Goal: Task Accomplishment & Management: Manage account settings

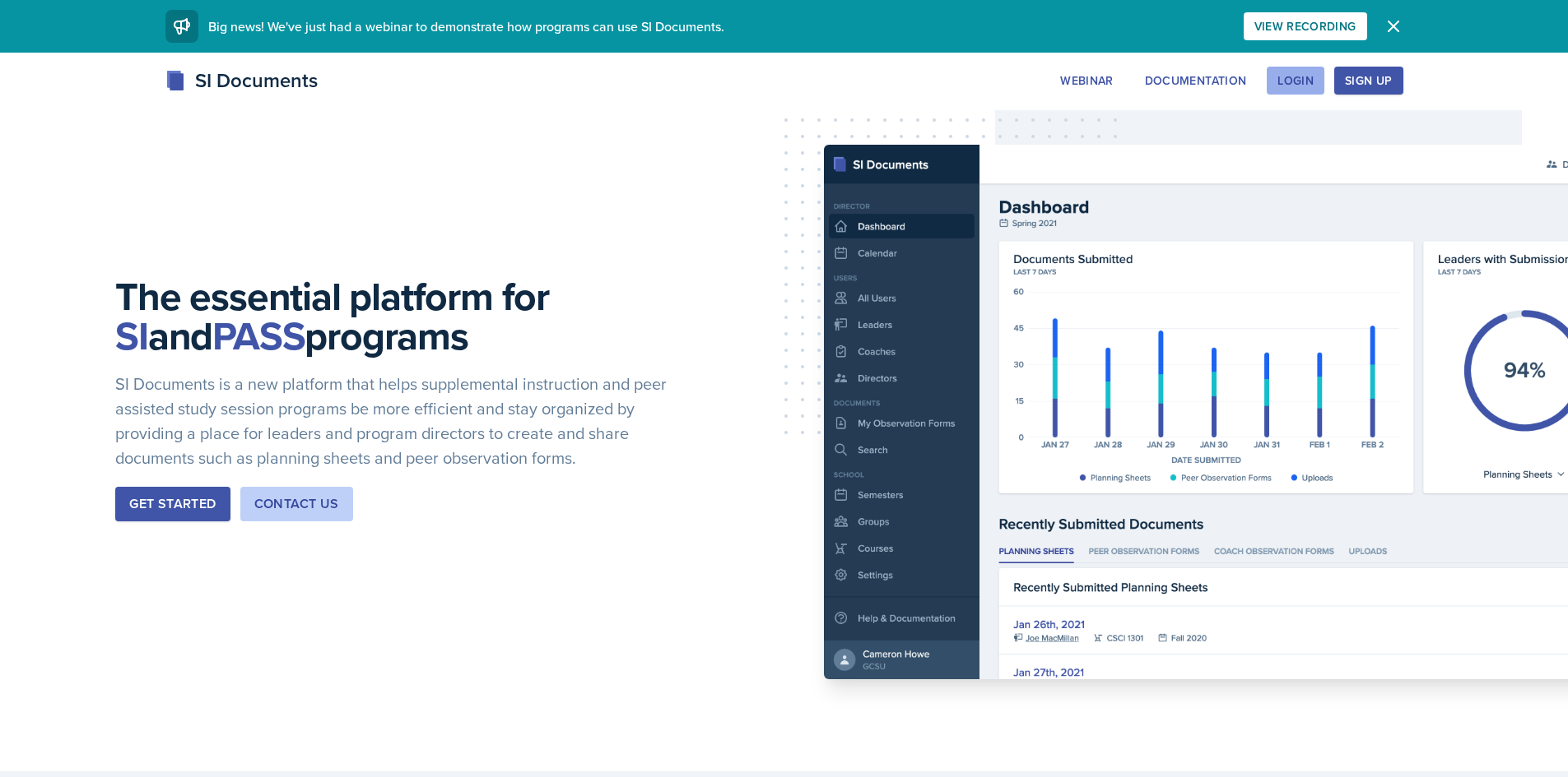
click at [1297, 94] on button "Login" at bounding box center [1295, 80] width 58 height 28
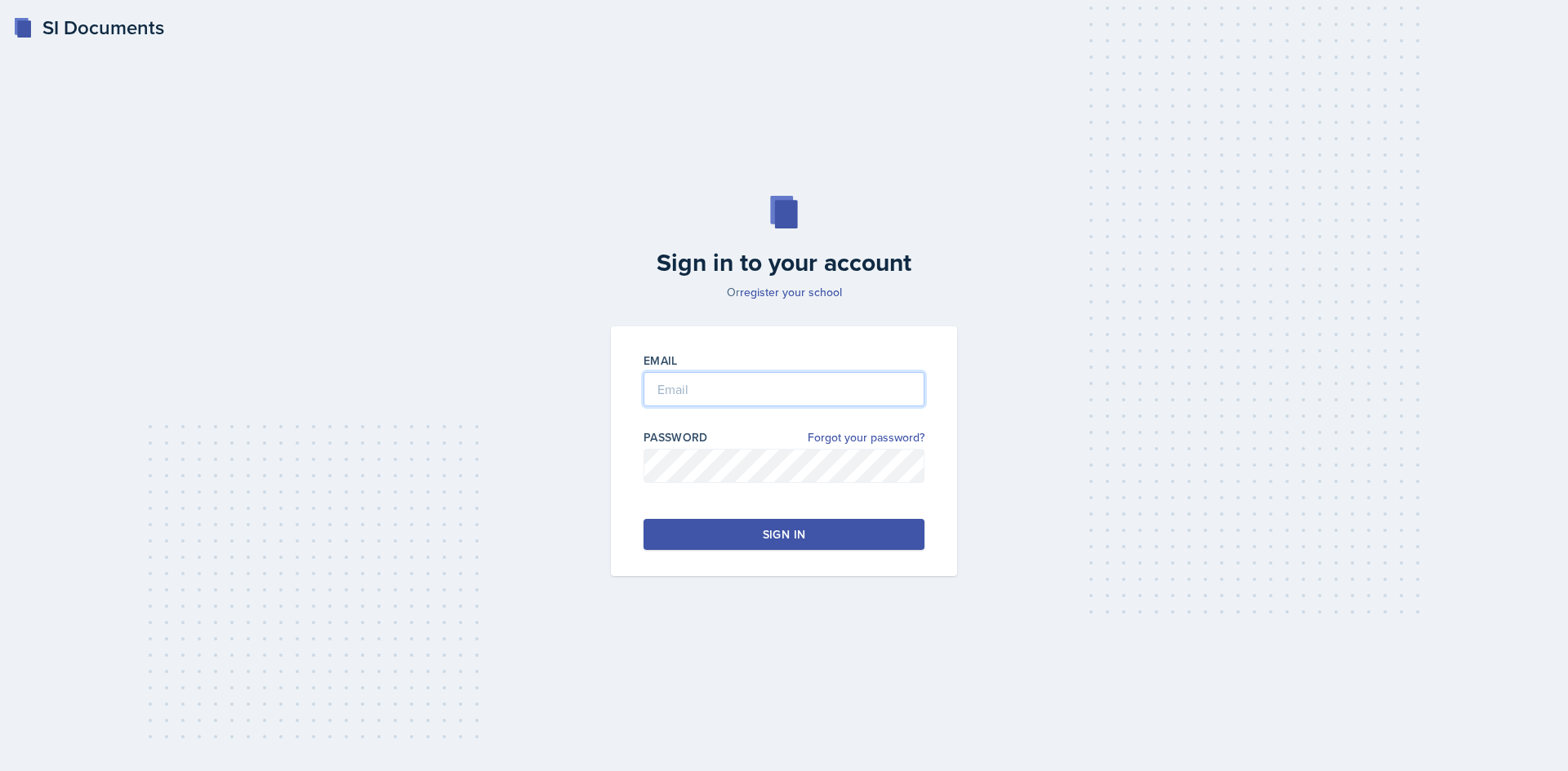
click at [797, 383] on input "email" at bounding box center [784, 389] width 281 height 34
type input "[EMAIL_ADDRESS][DOMAIN_NAME]"
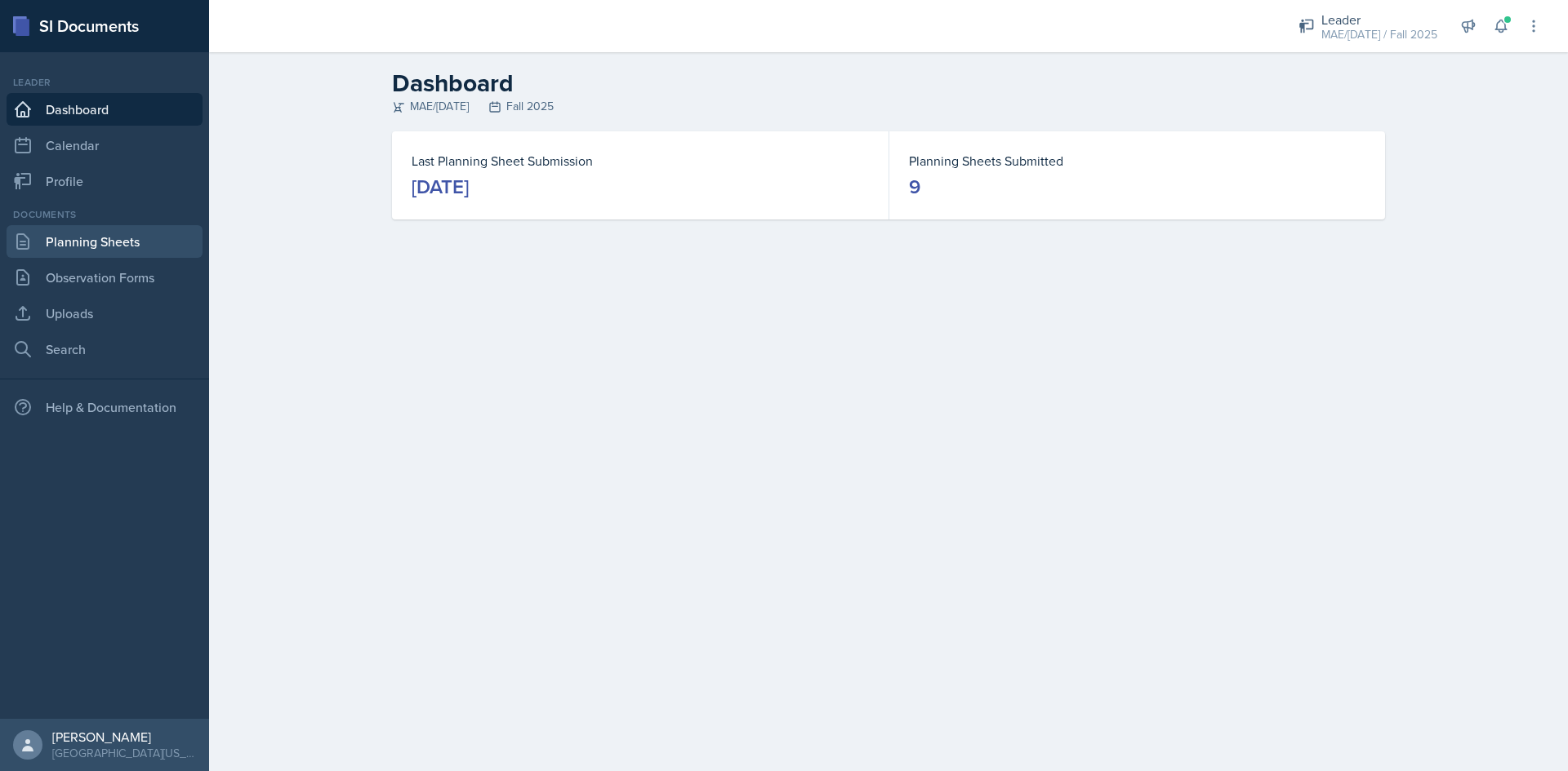
click at [93, 252] on link "Planning Sheets" at bounding box center [104, 241] width 196 height 33
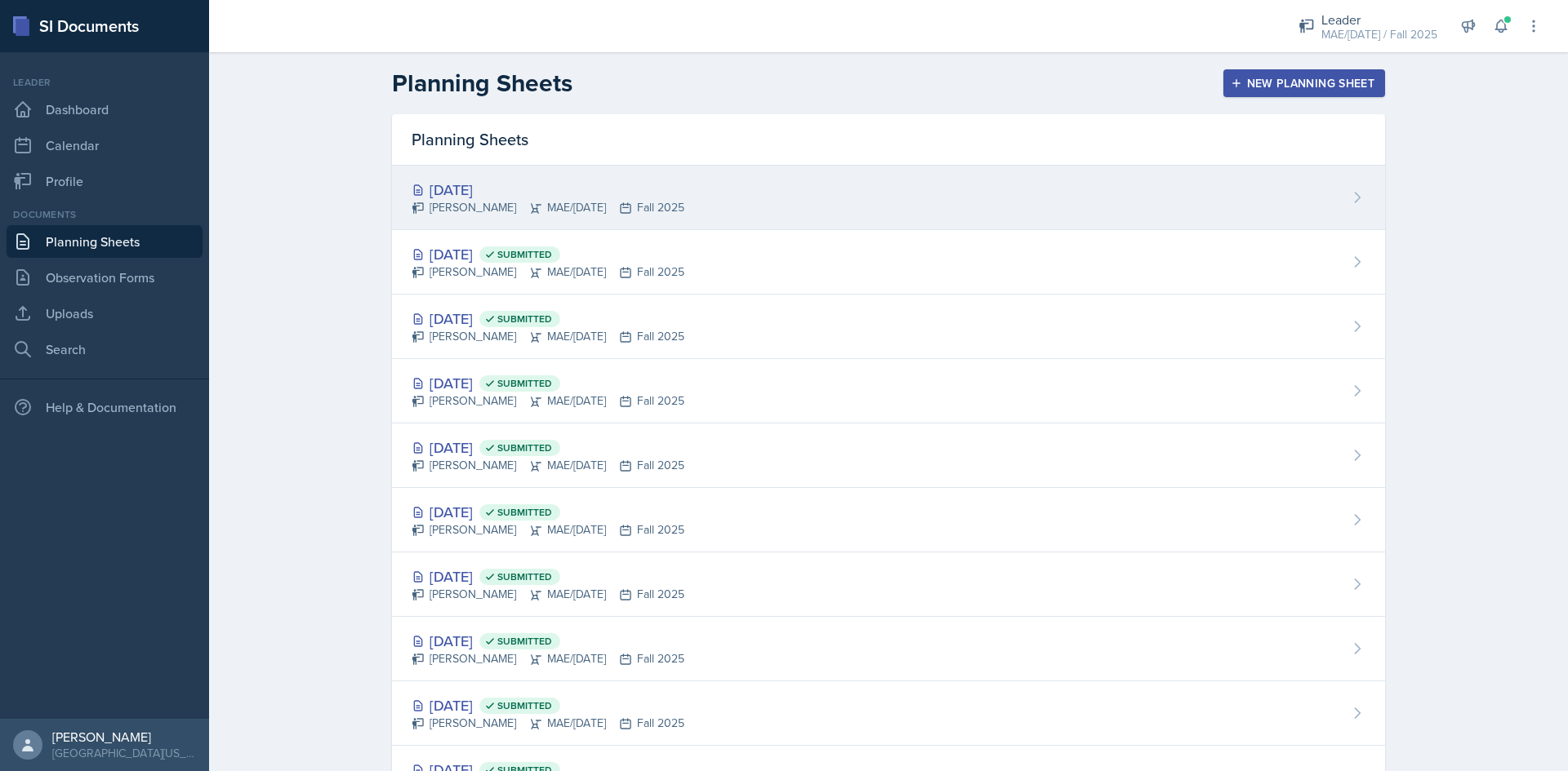
click at [460, 191] on div "[DATE]" at bounding box center [548, 190] width 273 height 22
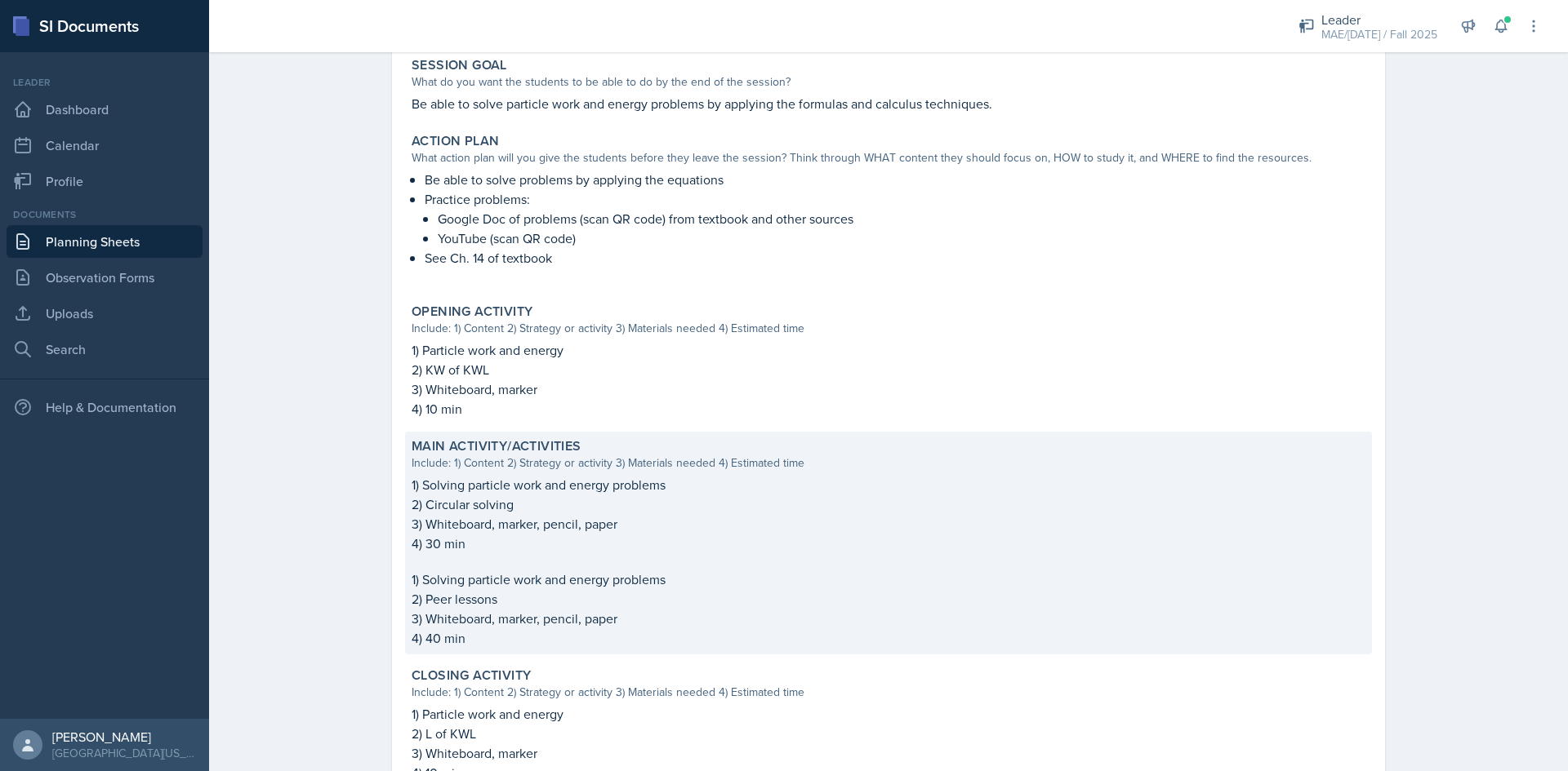
scroll to position [408, 0]
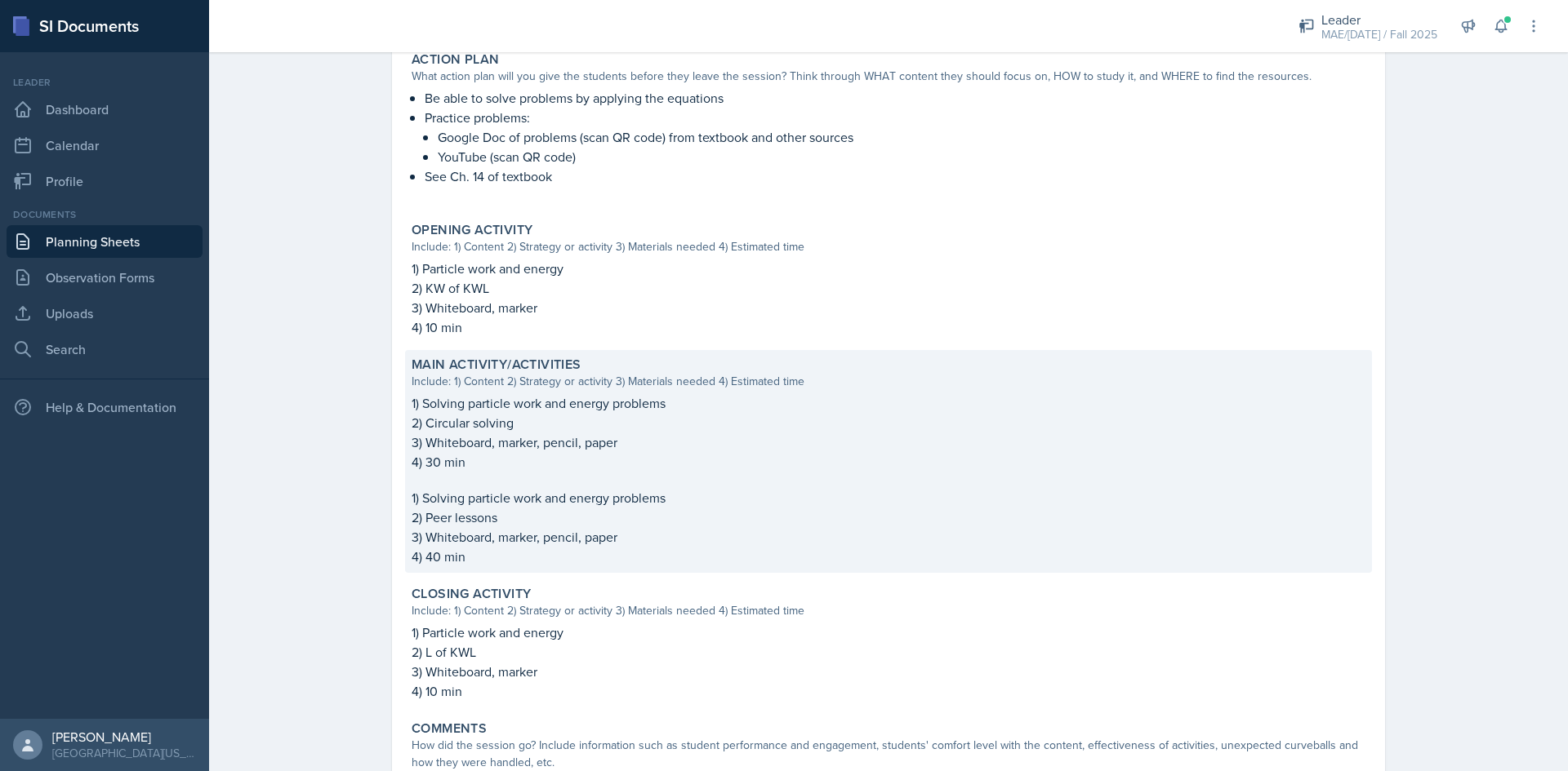
click at [432, 423] on p "2) Circular solving" at bounding box center [888, 422] width 954 height 19
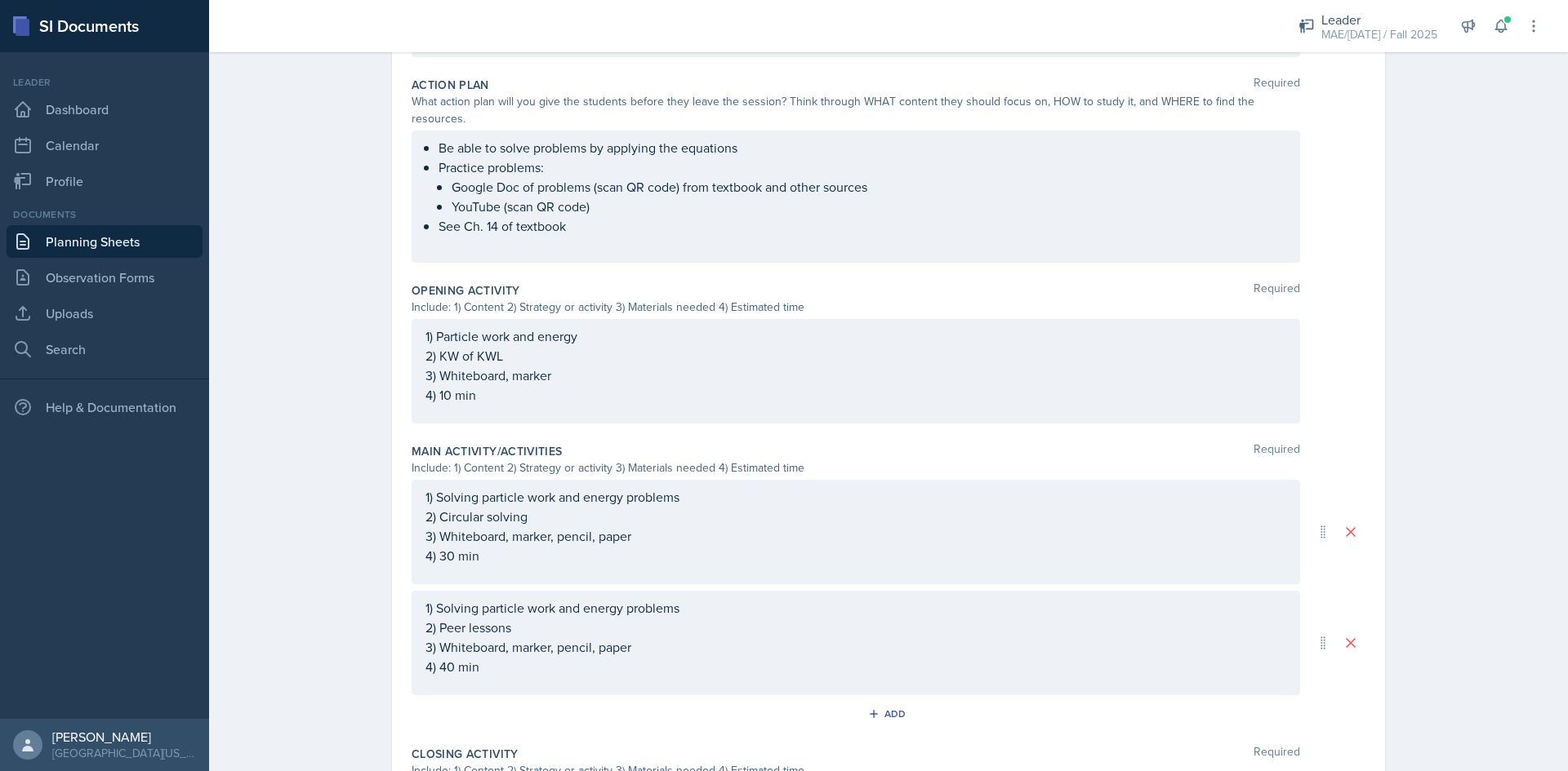
scroll to position [426, 0]
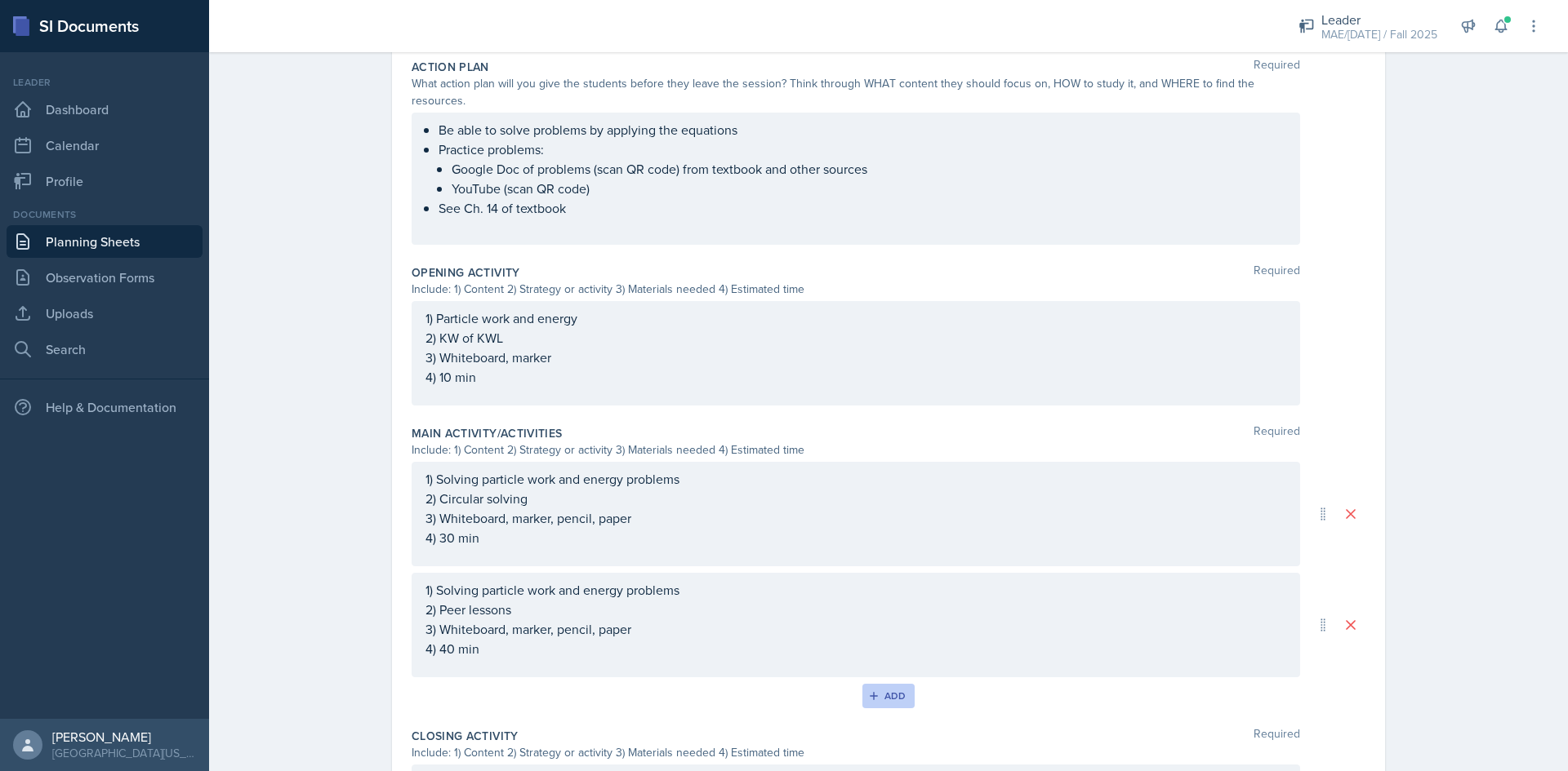
click at [883, 689] on div "Add" at bounding box center [889, 696] width 35 height 13
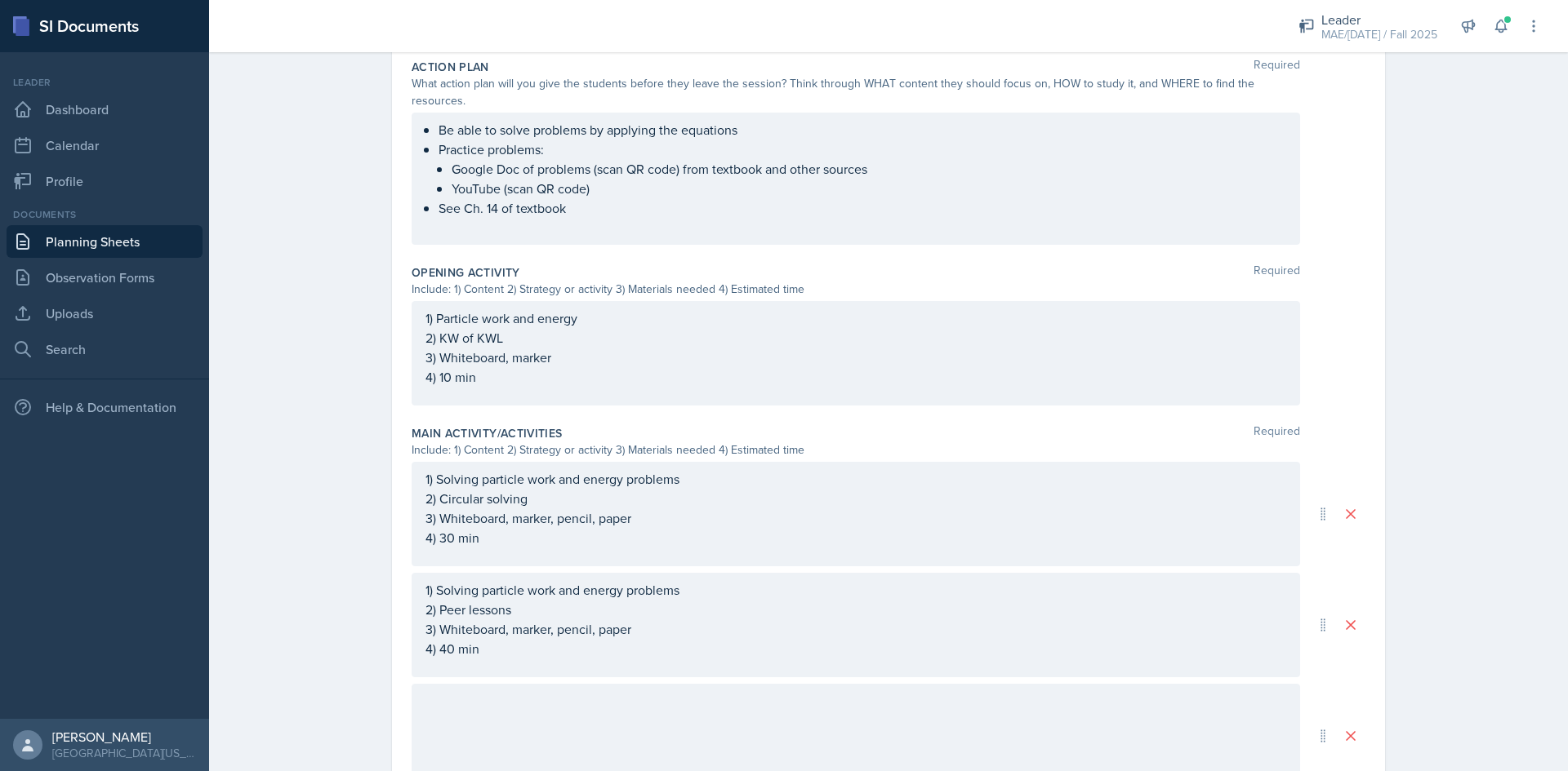
click at [559, 531] on div "1) Solving particle work and energy problems 2) Circular solving 3) Whiteboard,…" at bounding box center [856, 515] width 888 height 104
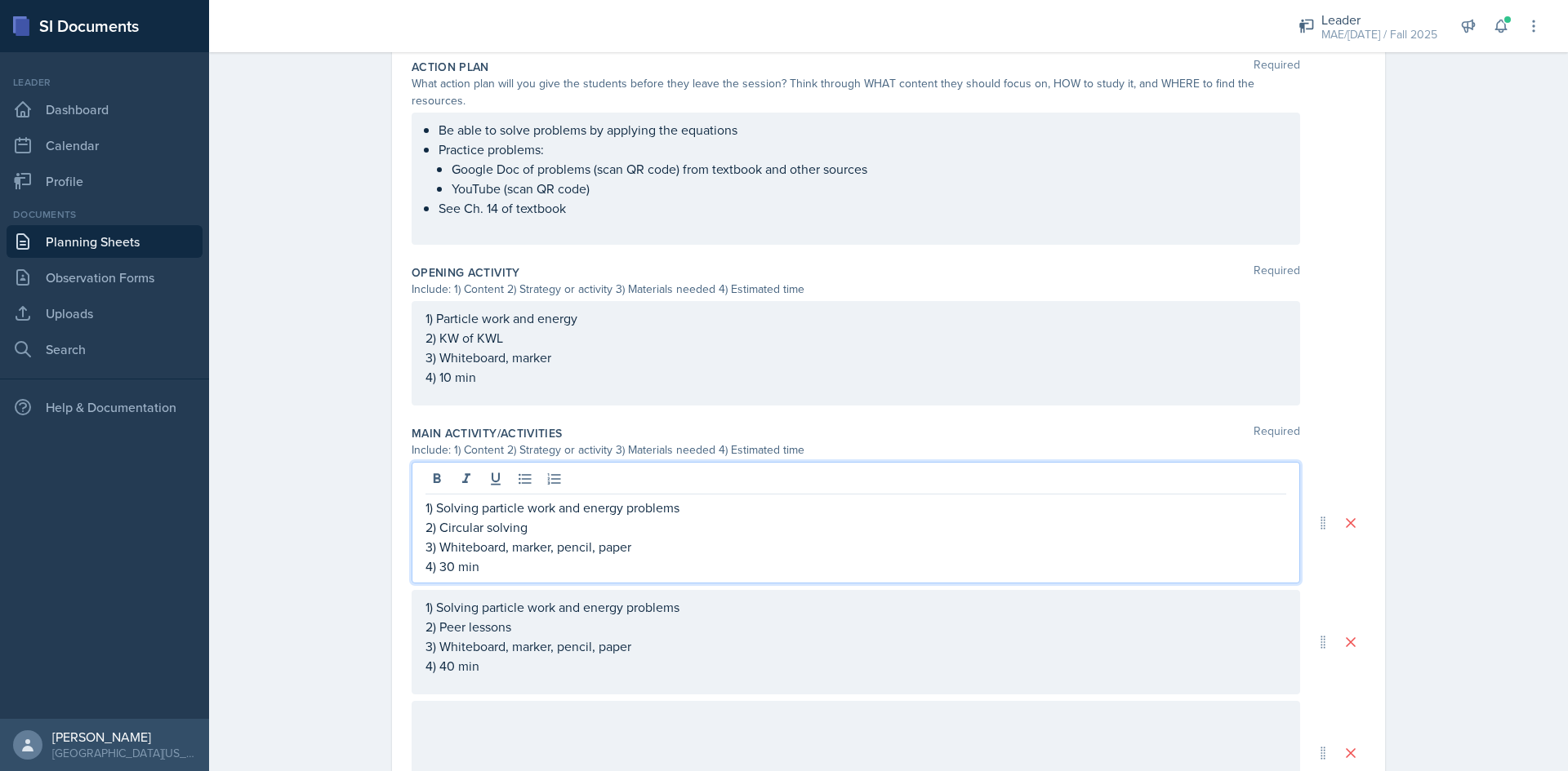
scroll to position [455, 0]
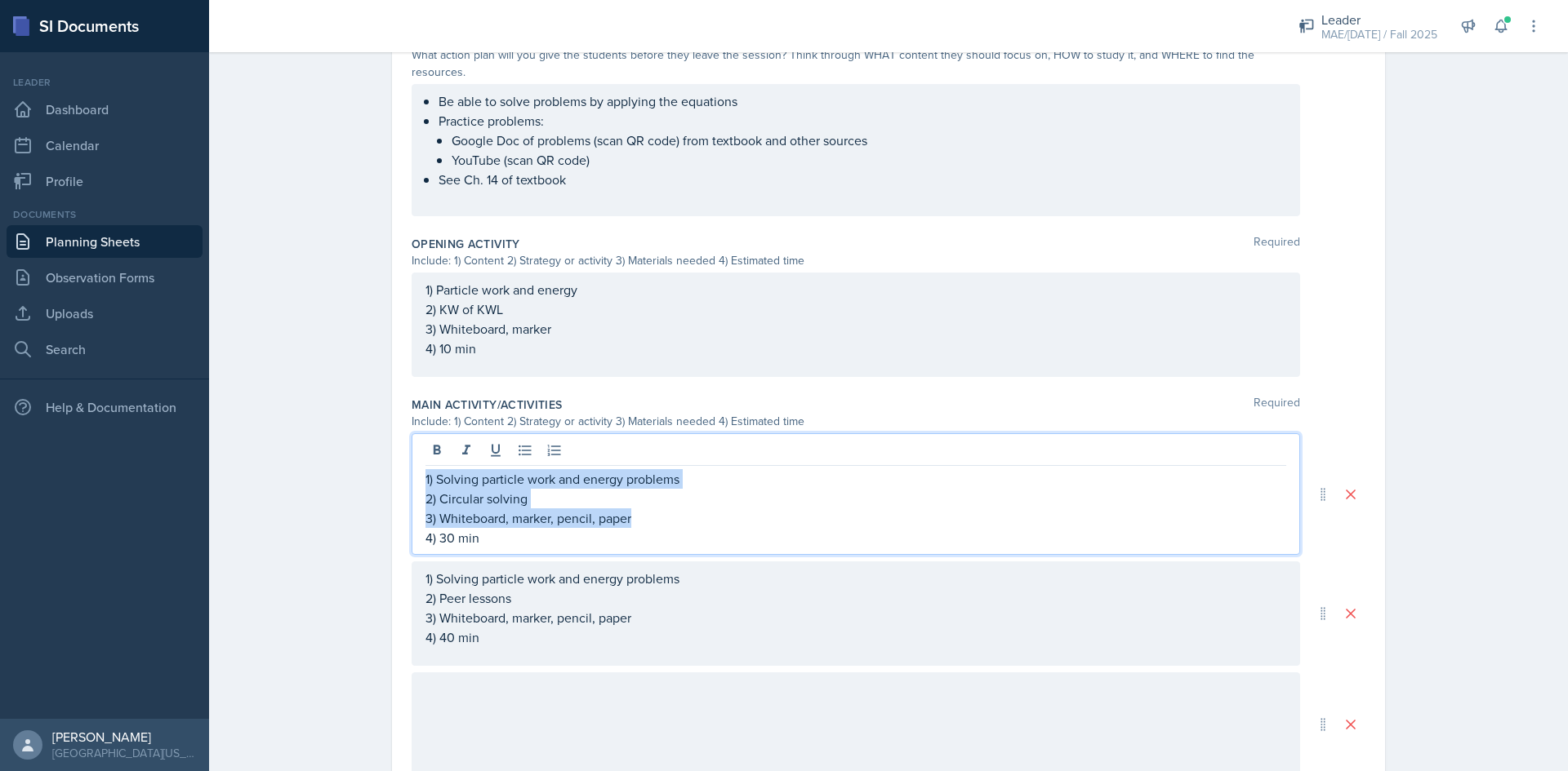
copy div "1) Solving particle work and energy problems 2) Circular solving 3) Whiteboard,…"
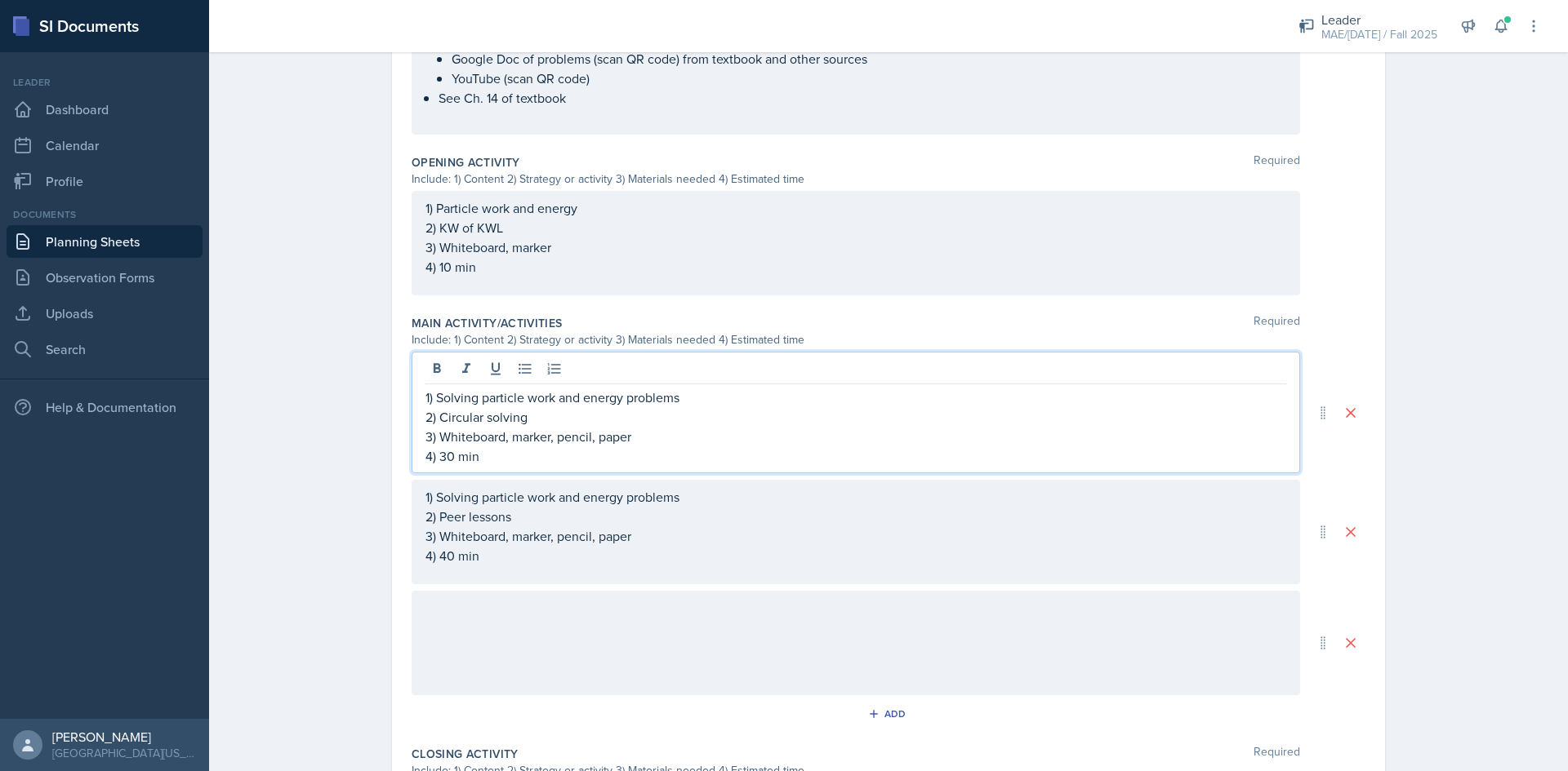
click at [560, 607] on div at bounding box center [856, 643] width 888 height 104
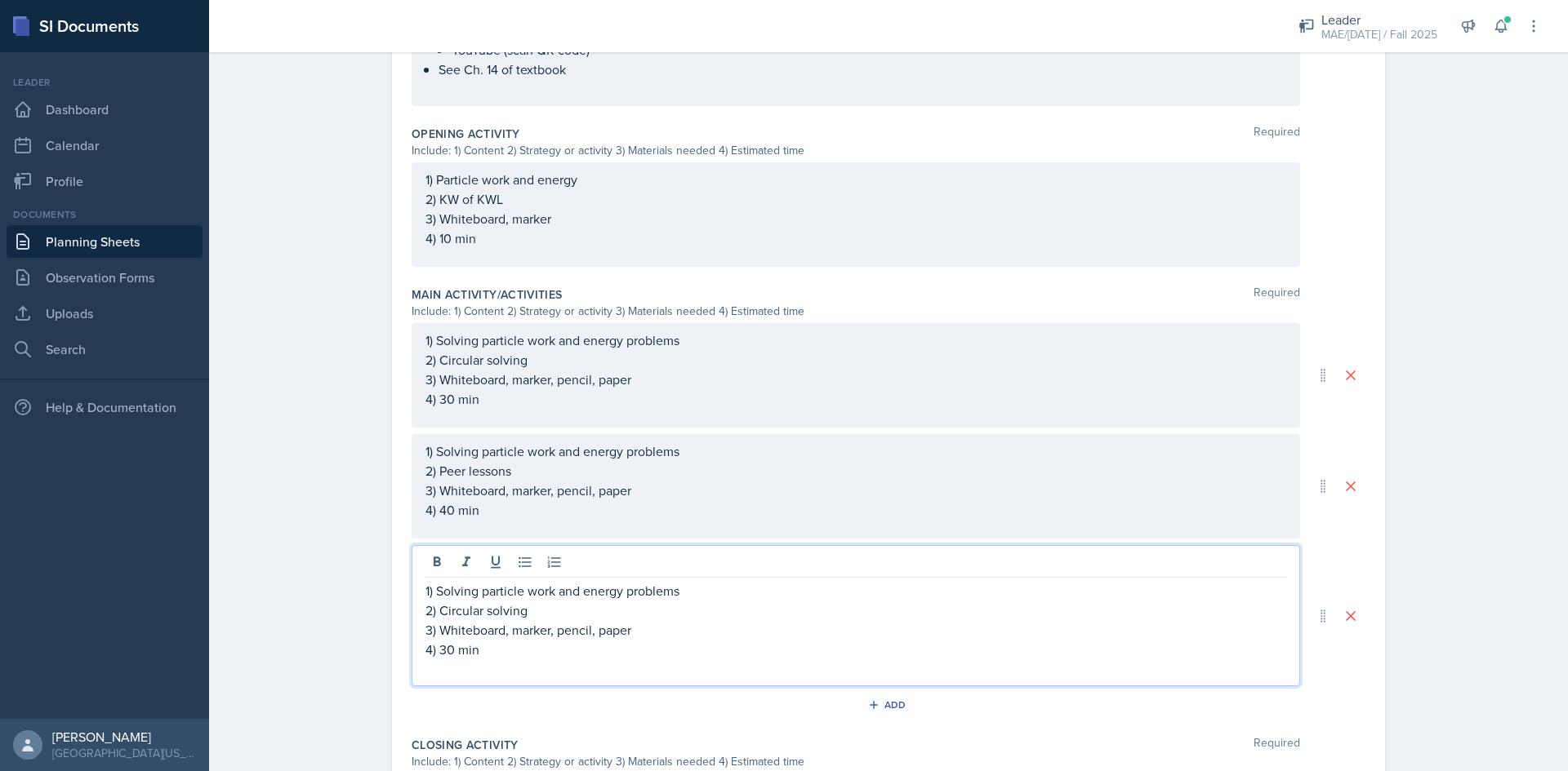
click at [579, 396] on div "1) Solving particle work and energy problems 2) Circular solving 3) Whiteboard,…" at bounding box center [856, 375] width 888 height 104
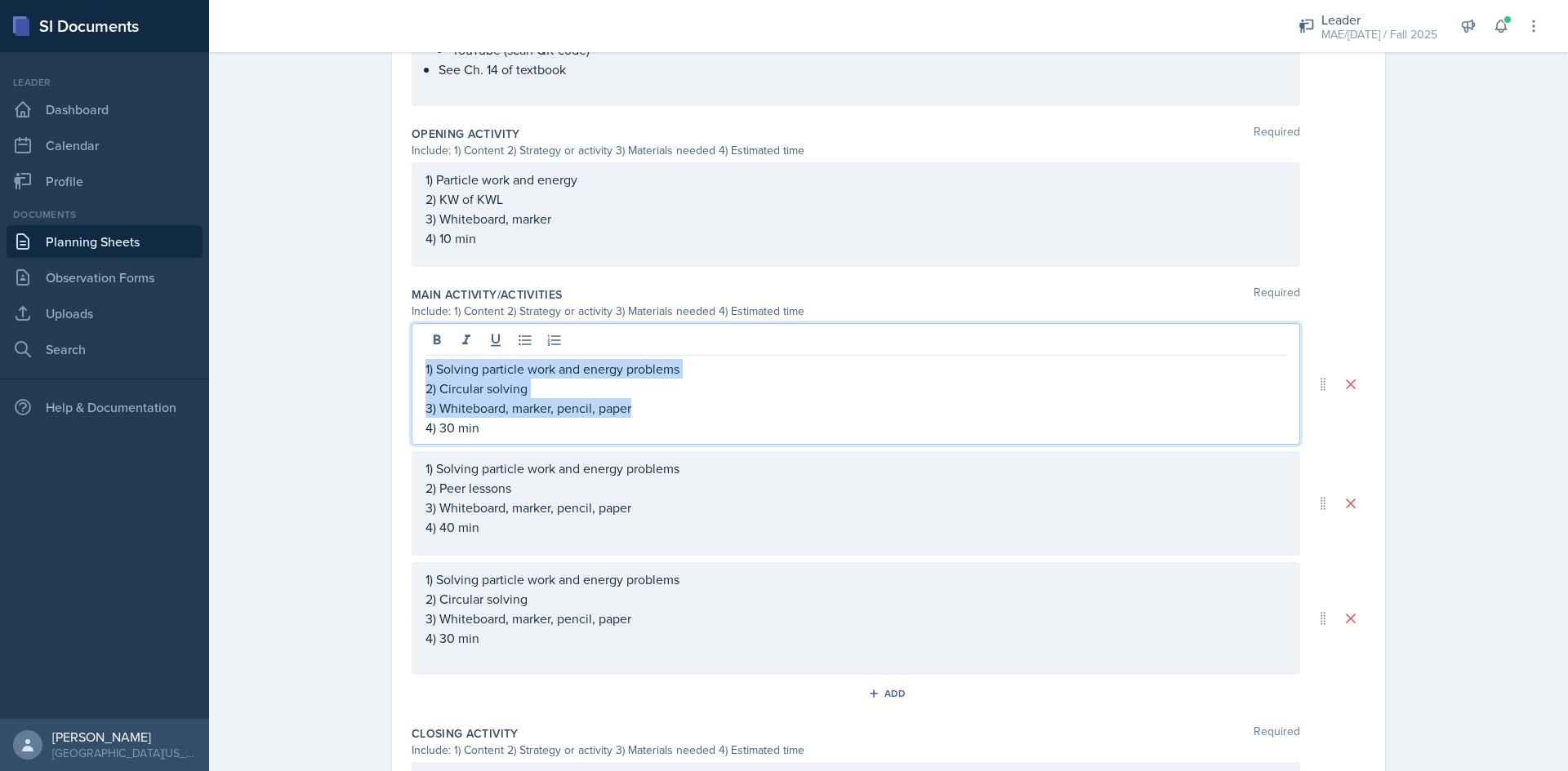
scroll to position [594, 0]
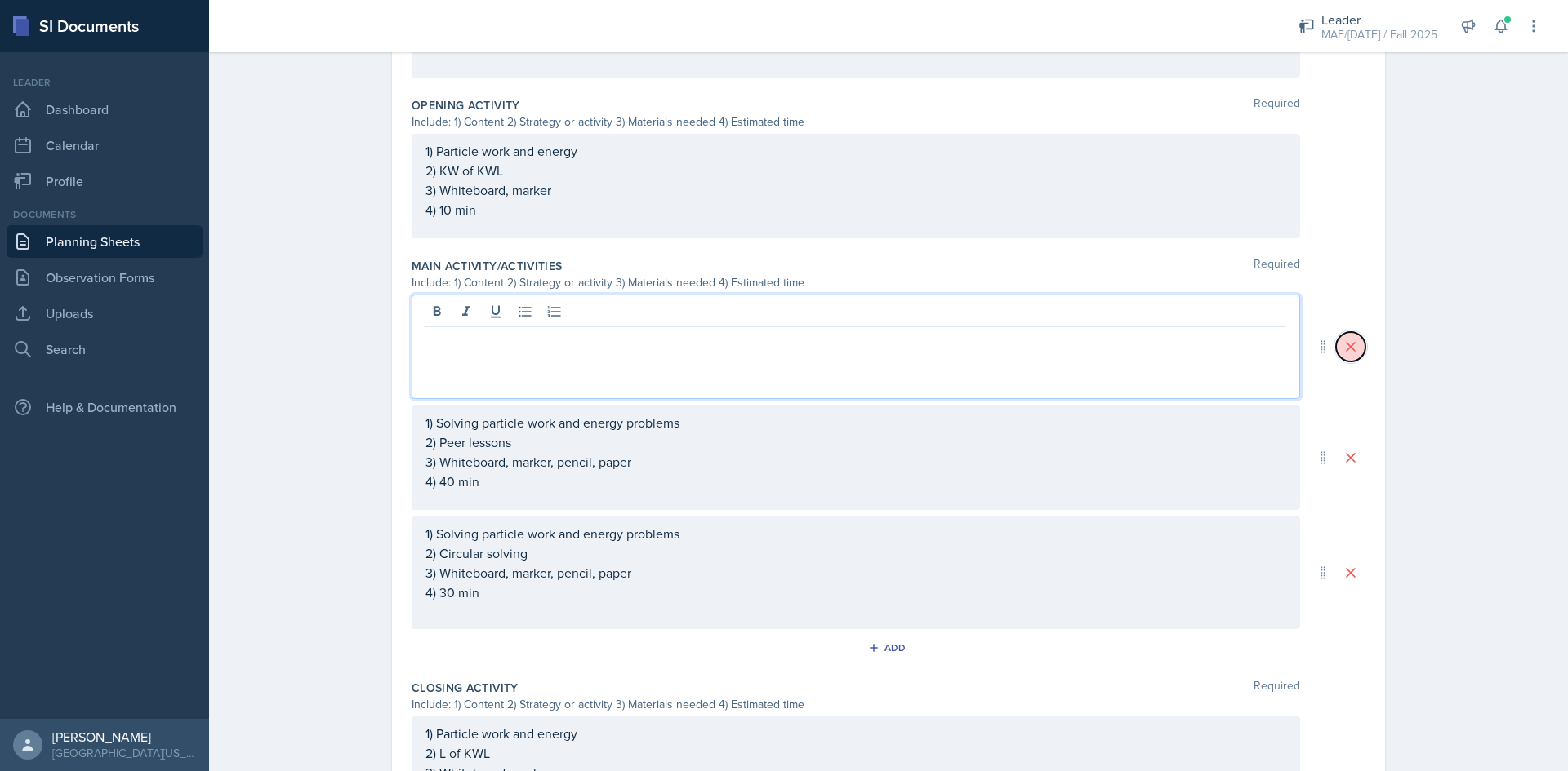
click at [1343, 339] on icon at bounding box center [1350, 346] width 16 height 16
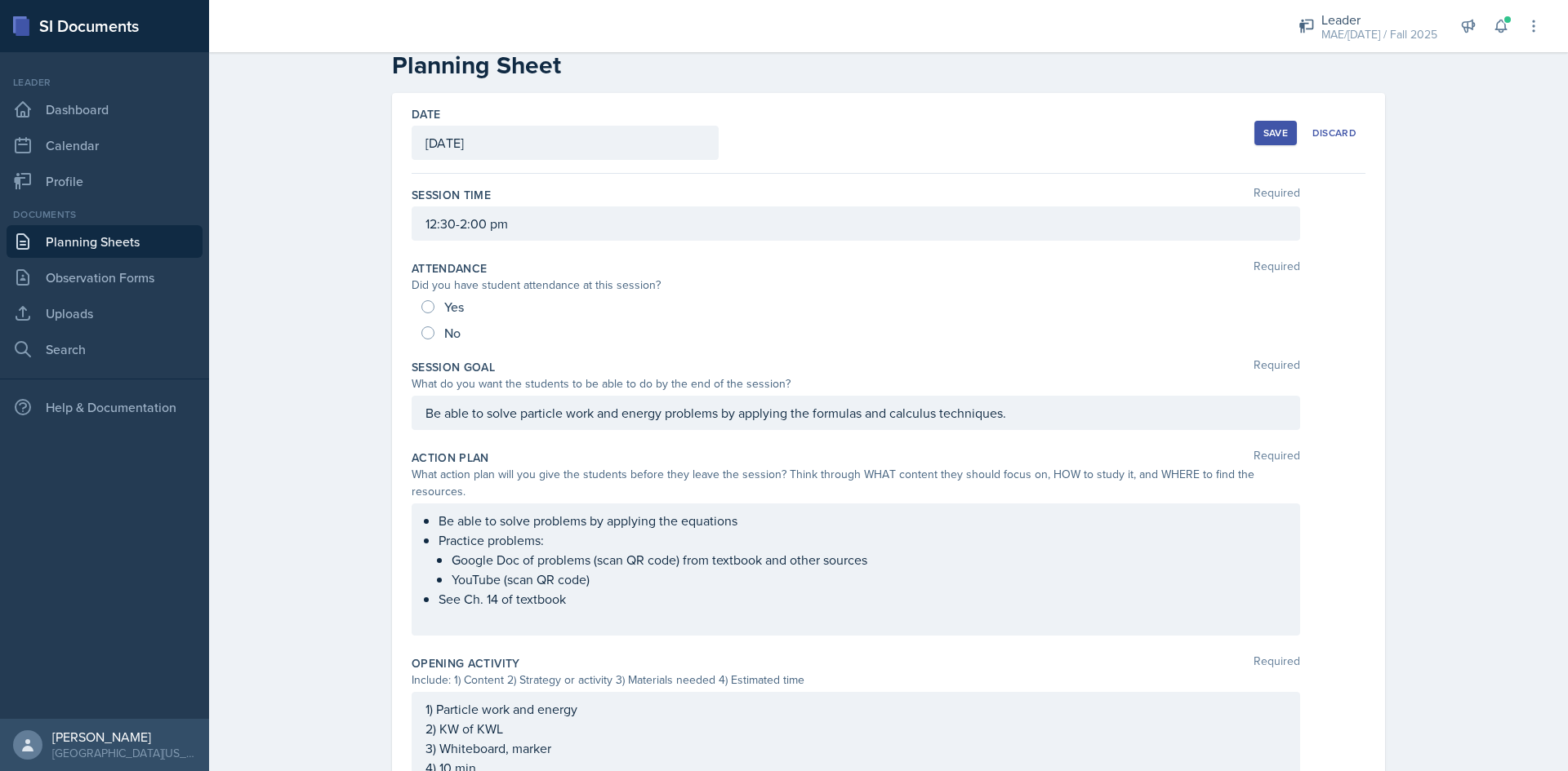
scroll to position [0, 0]
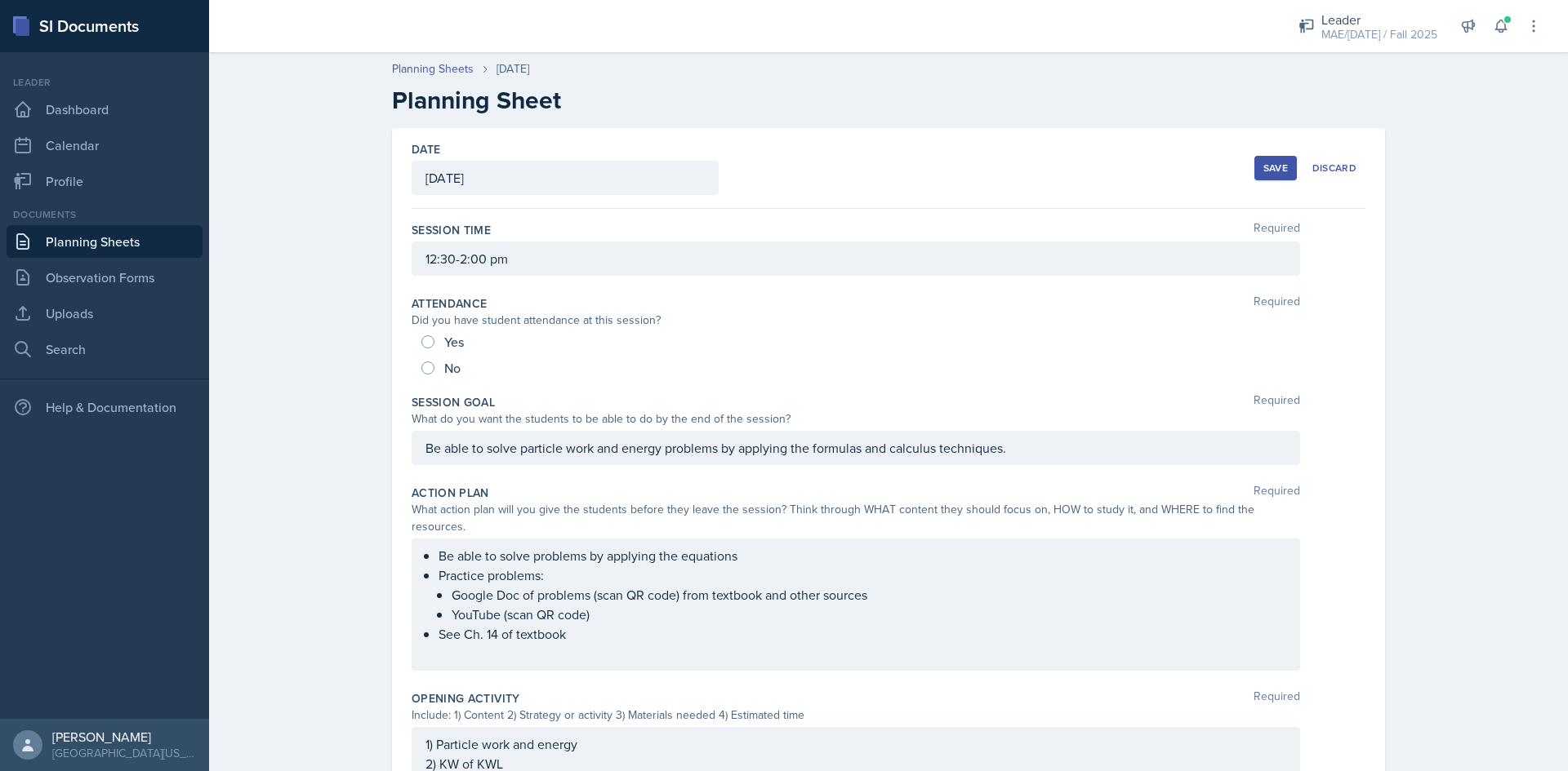
click at [1257, 163] on button "Save" at bounding box center [1275, 167] width 42 height 24
